Goal: Information Seeking & Learning: Learn about a topic

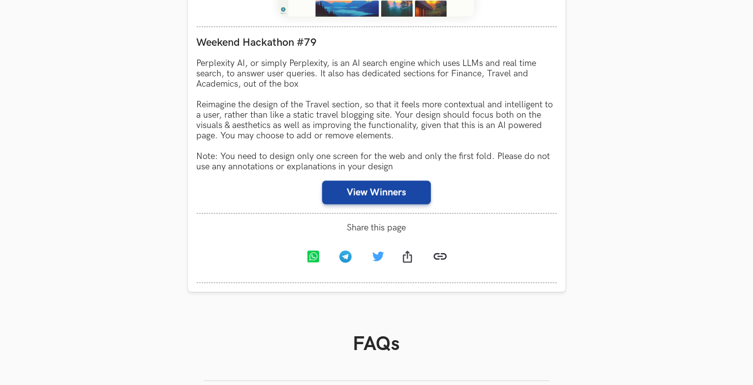
scroll to position [572, 0]
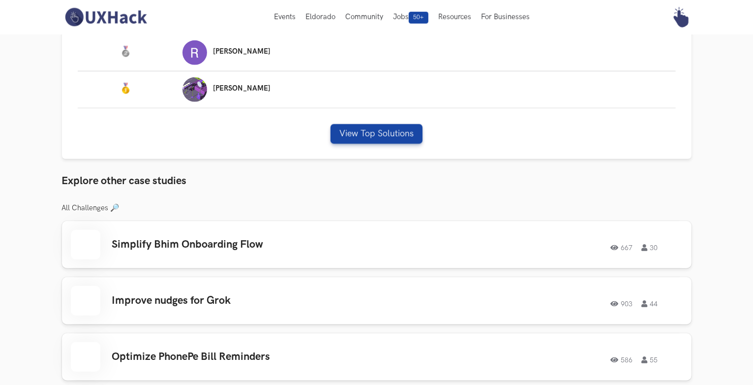
scroll to position [696, 0]
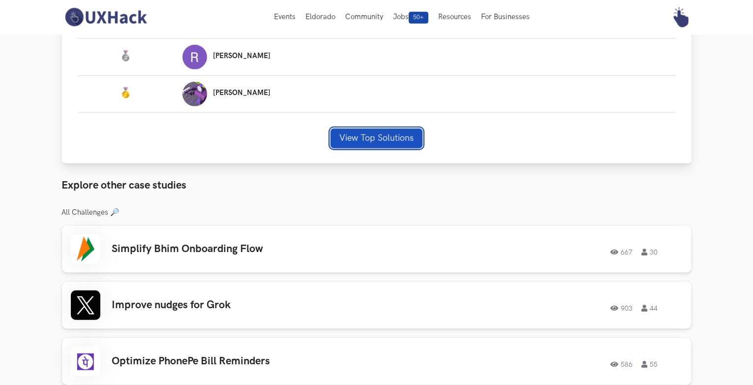
click at [378, 142] on button "View Top Solutions" at bounding box center [377, 138] width 92 height 20
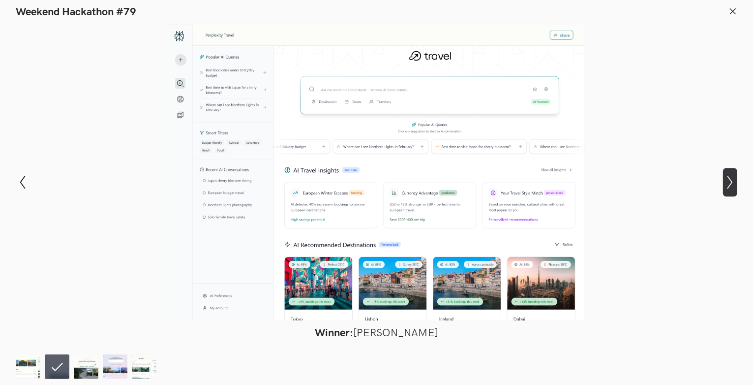
click at [728, 185] on icon "Show next slide" at bounding box center [730, 182] width 14 height 14
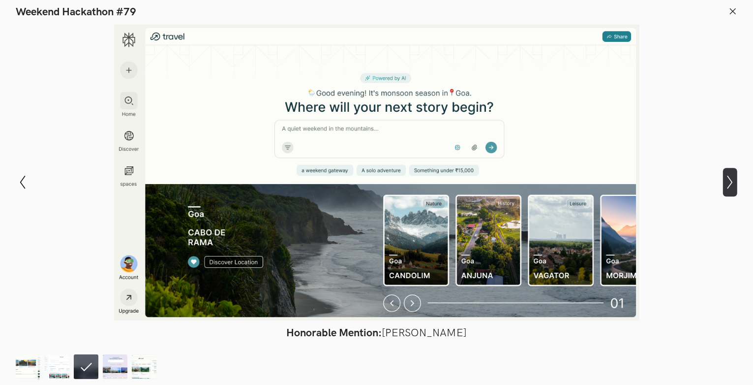
click at [728, 178] on icon "Show next slide" at bounding box center [730, 182] width 14 height 14
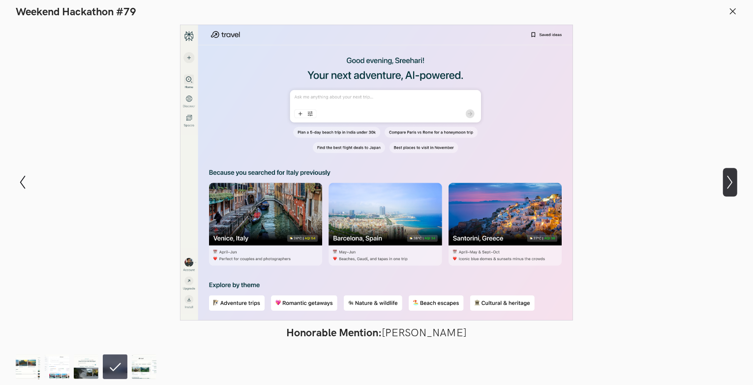
click at [728, 178] on icon "Show next slide" at bounding box center [730, 182] width 14 height 14
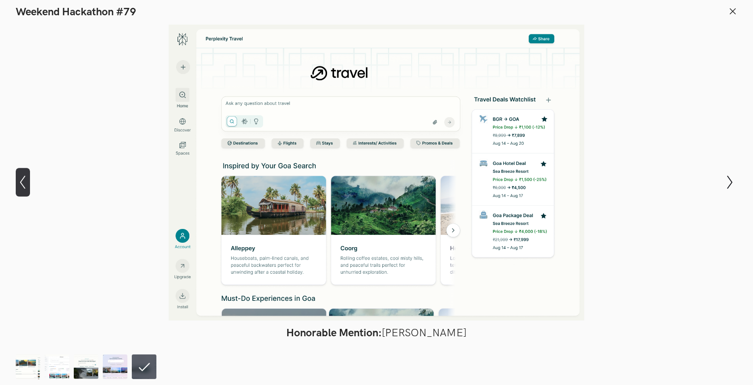
click at [16, 183] on icon "Show previous slide" at bounding box center [23, 182] width 14 height 14
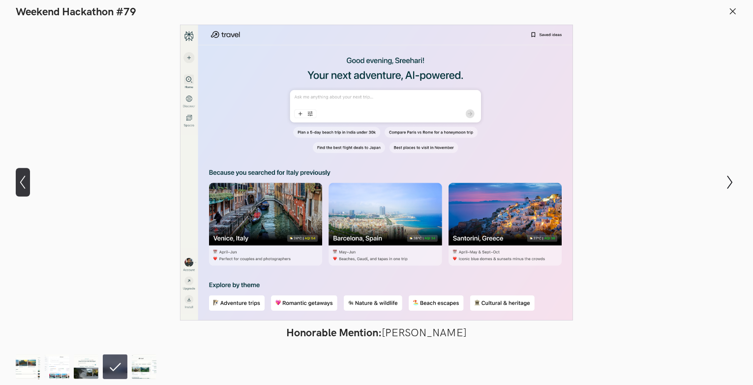
click at [16, 183] on icon "Show previous slide" at bounding box center [23, 182] width 14 height 14
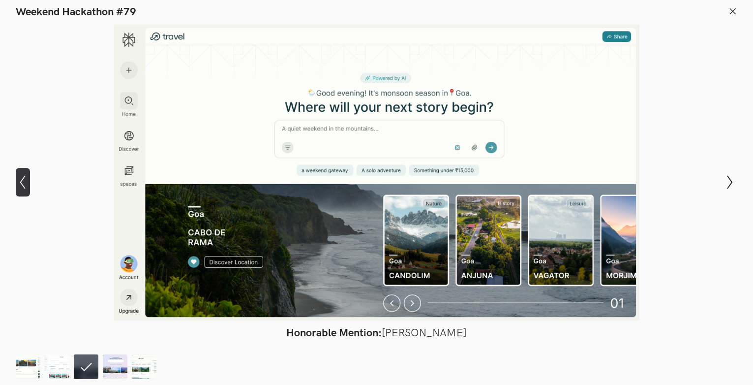
click at [16, 183] on icon "Show previous slide" at bounding box center [23, 182] width 14 height 14
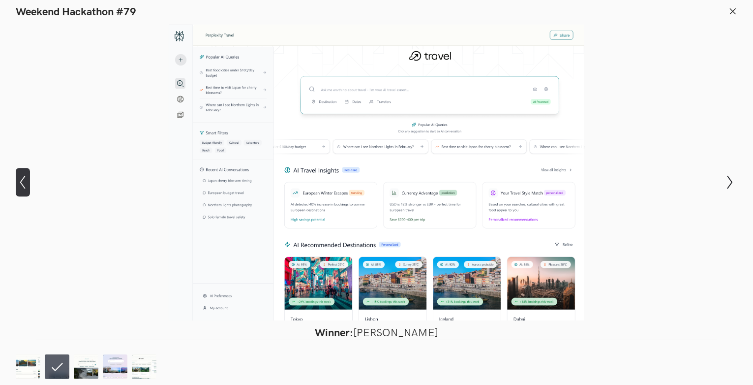
click at [16, 183] on icon "Show previous slide" at bounding box center [23, 182] width 14 height 14
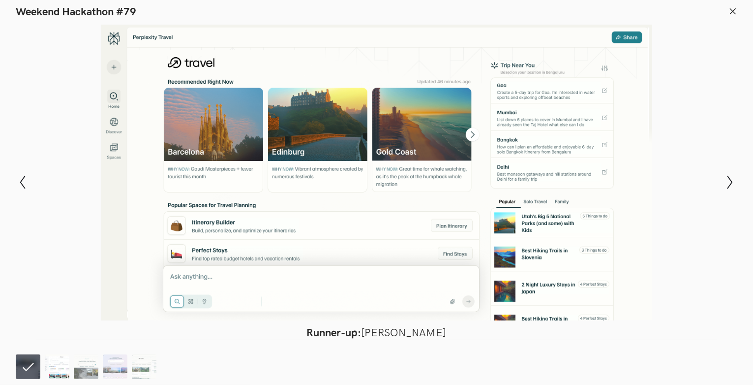
click at [59, 369] on img at bounding box center [57, 366] width 25 height 25
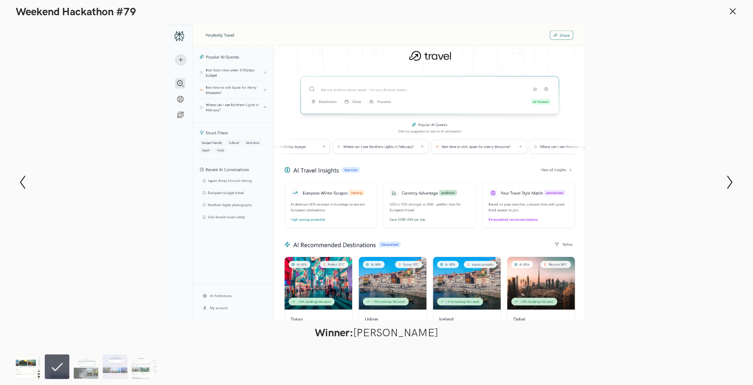
click at [32, 354] on img at bounding box center [28, 366] width 25 height 25
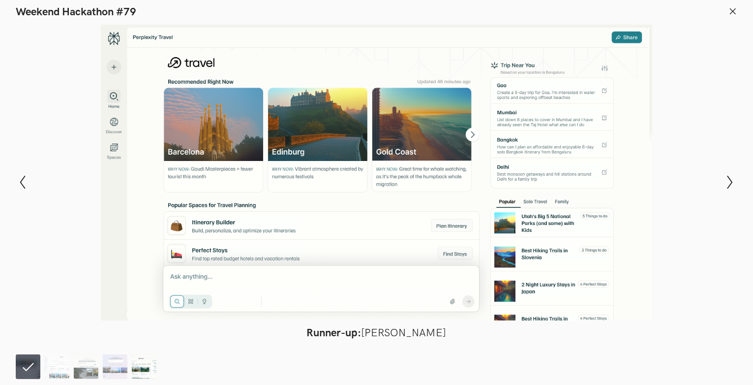
drag, startPoint x: 344, startPoint y: 192, endPoint x: 149, endPoint y: 368, distance: 263.7
click at [149, 368] on img at bounding box center [144, 366] width 25 height 25
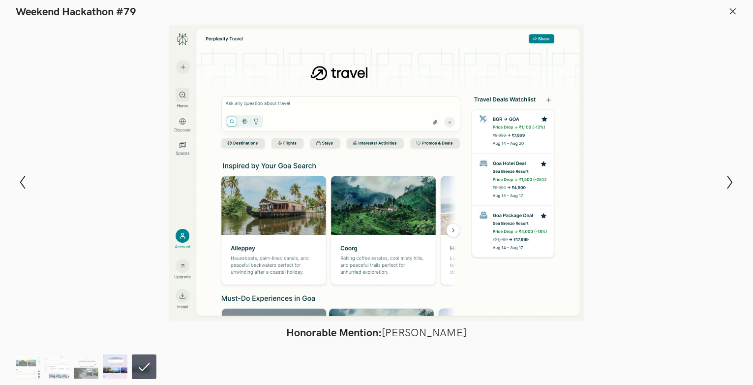
click at [120, 369] on img at bounding box center [115, 366] width 25 height 25
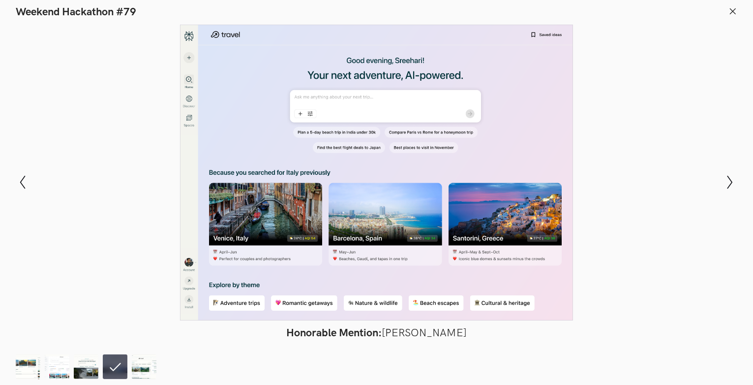
drag, startPoint x: 291, startPoint y: 204, endPoint x: 250, endPoint y: 201, distance: 41.5
drag, startPoint x: 250, startPoint y: 201, endPoint x: 219, endPoint y: 241, distance: 50.5
click at [219, 241] on div at bounding box center [376, 173] width 681 height 296
click at [140, 373] on img at bounding box center [144, 366] width 25 height 25
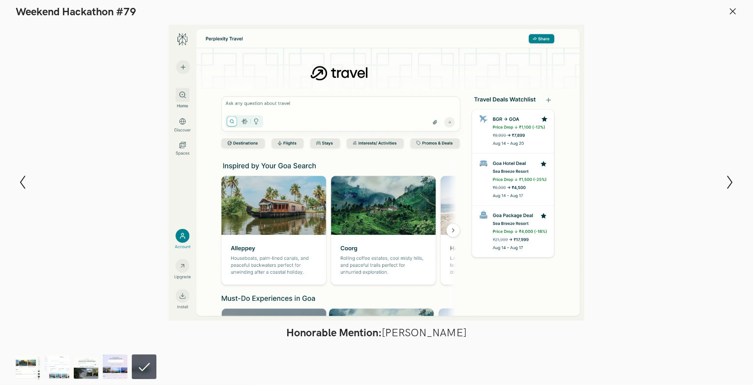
click at [735, 11] on icon at bounding box center [733, 11] width 9 height 9
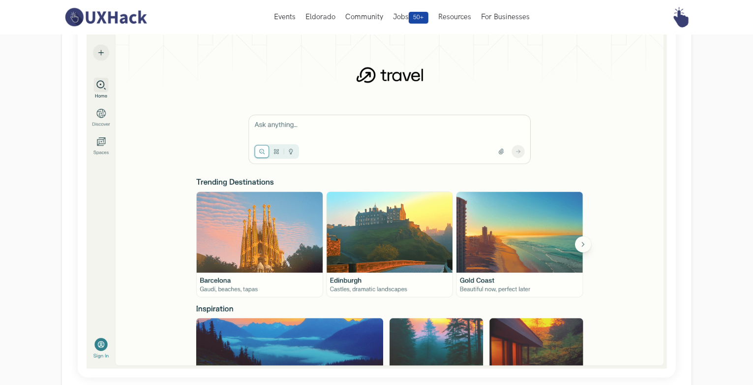
scroll to position [0, 0]
